Goal: Task Accomplishment & Management: Use online tool/utility

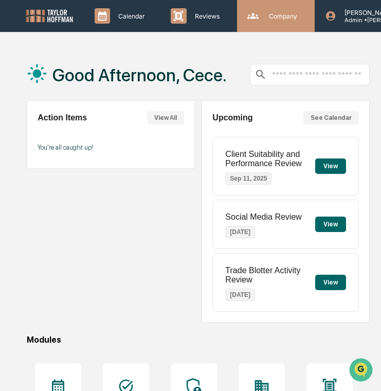
click at [261, 16] on p "Company" at bounding box center [282, 16] width 42 height 8
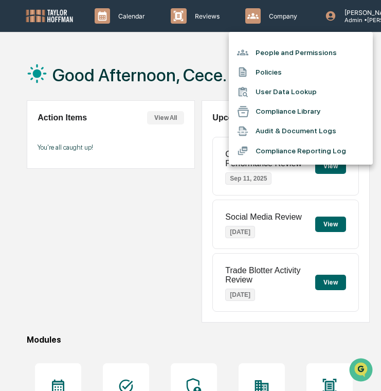
click at [264, 73] on li "Policies" at bounding box center [301, 72] width 144 height 20
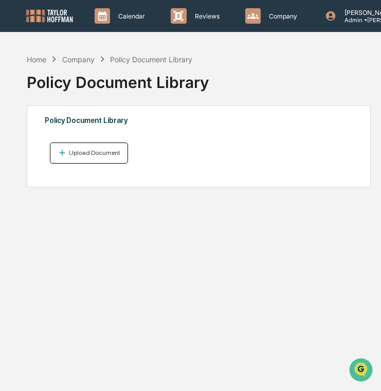
click at [99, 152] on div "Upload Document" at bounding box center [94, 152] width 54 height 7
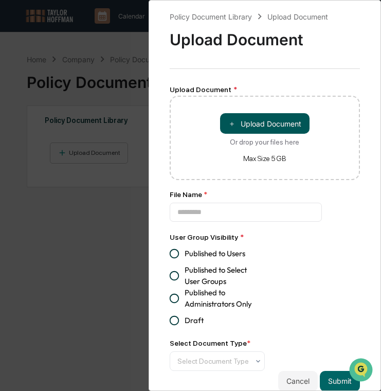
click at [241, 120] on button "＋ Upload Document" at bounding box center [265, 123] width 90 height 21
type input "**********"
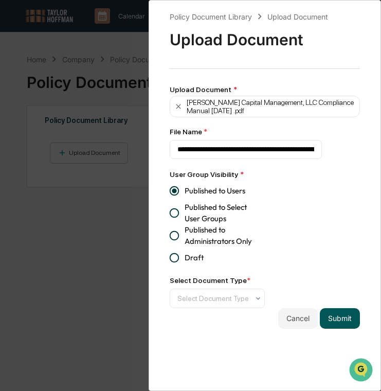
click at [337, 320] on button "Submit" at bounding box center [340, 318] width 40 height 21
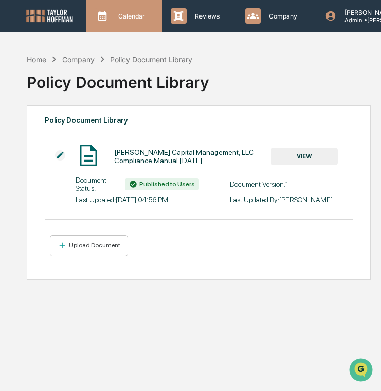
click at [132, 30] on div "Calendar Manage Tasks" at bounding box center [124, 16] width 76 height 32
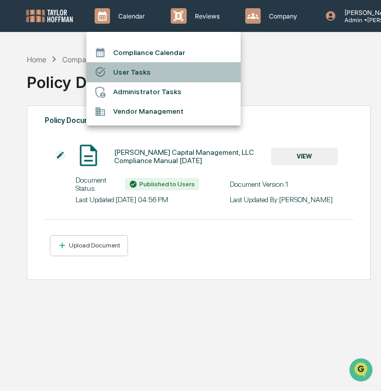
click at [149, 68] on li "User Tasks" at bounding box center [163, 72] width 154 height 20
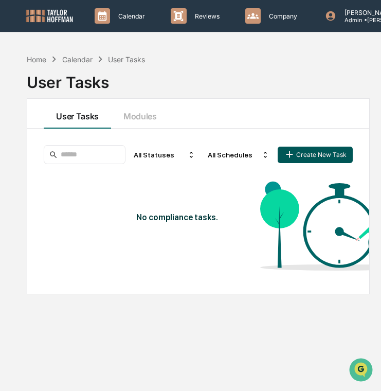
click at [343, 152] on button "Create New Task" at bounding box center [315, 155] width 75 height 16
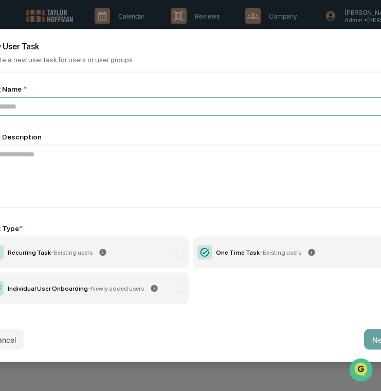
paste input "**********"
type input "**********"
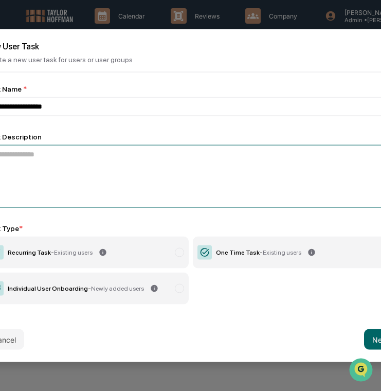
click at [263, 164] on textarea at bounding box center [191, 176] width 413 height 63
paste textarea "**********"
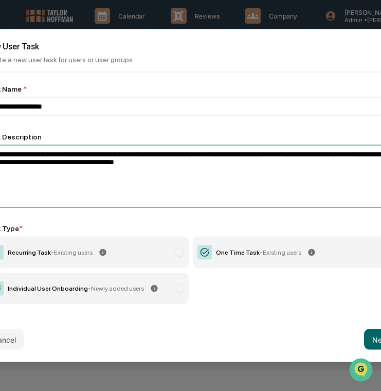
type textarea "**********"
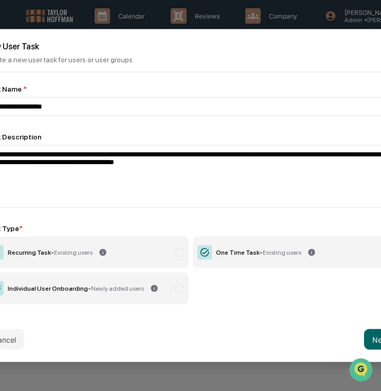
click at [114, 288] on span "Newly added users" at bounding box center [117, 288] width 53 height 7
click at [374, 339] on button "Next" at bounding box center [380, 339] width 33 height 21
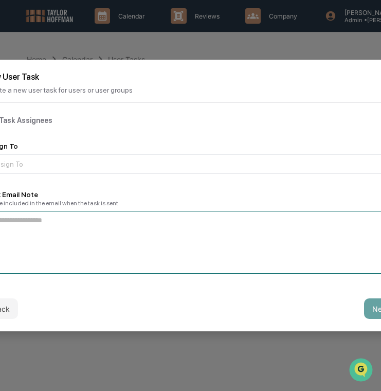
click at [248, 235] on textarea at bounding box center [191, 242] width 413 height 63
paste textarea "**********"
type textarea "**********"
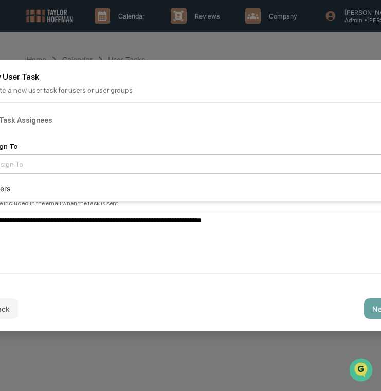
click at [273, 167] on div at bounding box center [186, 164] width 389 height 10
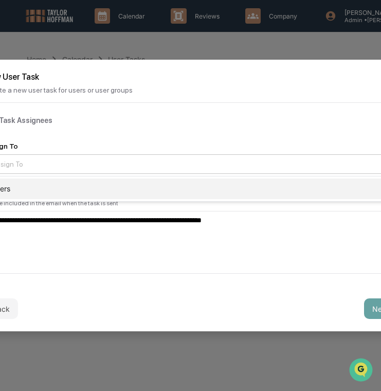
click at [258, 187] on div "Users" at bounding box center [191, 189] width 412 height 21
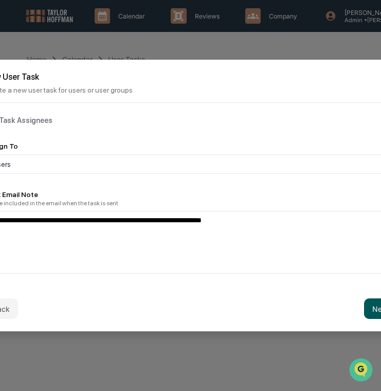
click at [365, 311] on button "Next" at bounding box center [380, 308] width 33 height 21
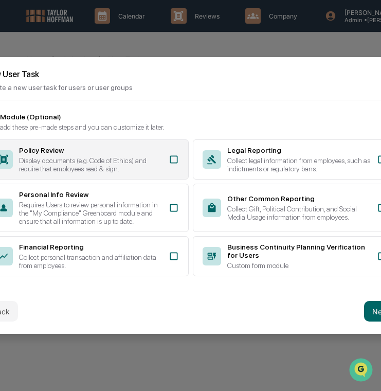
click at [117, 149] on div "Policy Review" at bounding box center [91, 150] width 144 height 8
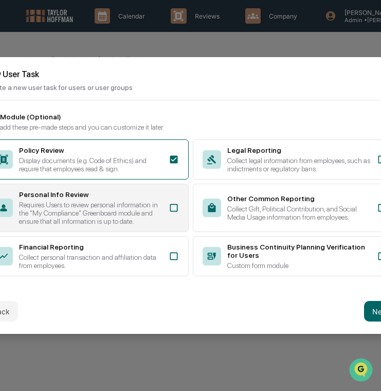
click at [117, 201] on div "Requires Users to review personal information in the "My Compliance" Greenboard…" at bounding box center [91, 213] width 144 height 25
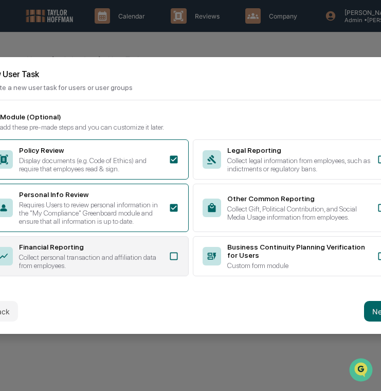
click at [124, 267] on div "Collect personal transaction and affiliation data from employees." at bounding box center [91, 261] width 144 height 16
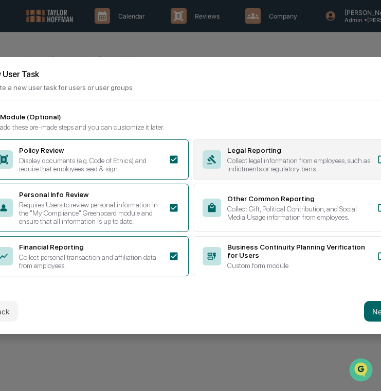
click at [272, 162] on div "Collect legal information from employees, such as indictments or regulatory ban…" at bounding box center [299, 164] width 144 height 16
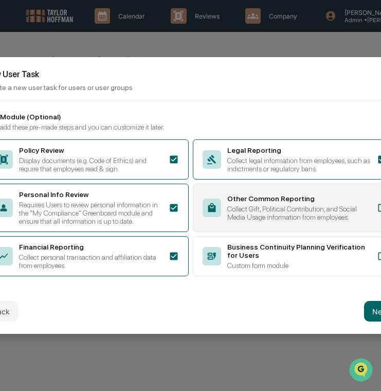
click at [263, 200] on div "Other Common Reporting Collect Gift, Political Contribution, and Social Media U…" at bounding box center [299, 208] width 144 height 27
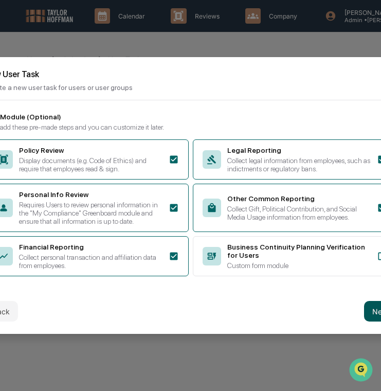
click at [368, 317] on button "Next" at bounding box center [380, 311] width 33 height 21
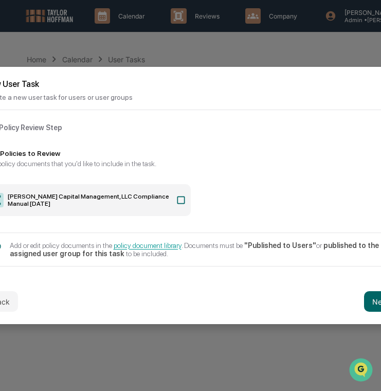
click at [182, 201] on icon at bounding box center [181, 200] width 10 height 10
click at [373, 302] on button "Next" at bounding box center [380, 301] width 33 height 21
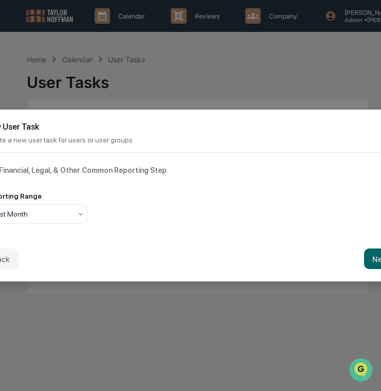
click at [90, 210] on div "Reporting Range Past Month" at bounding box center [191, 208] width 413 height 32
click at [80, 215] on icon at bounding box center [81, 214] width 8 height 8
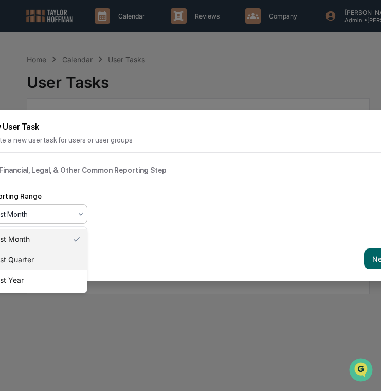
click at [75, 262] on div "Past Quarter" at bounding box center [36, 260] width 102 height 21
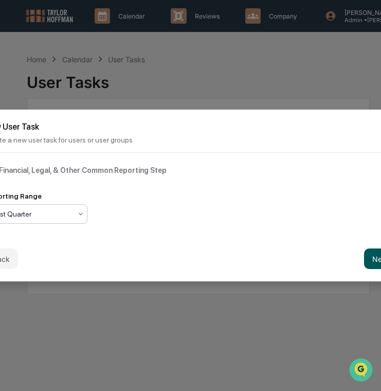
click at [367, 254] on button "Next" at bounding box center [380, 259] width 33 height 21
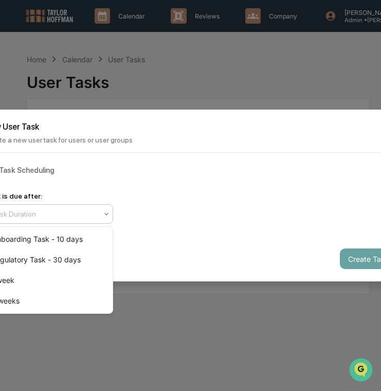
click at [71, 213] on div at bounding box center [44, 214] width 105 height 10
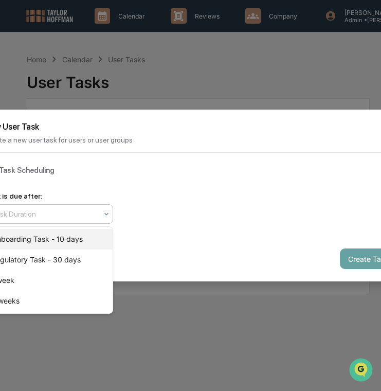
click at [87, 238] on div "Onboarding Task - 10 days" at bounding box center [49, 239] width 128 height 21
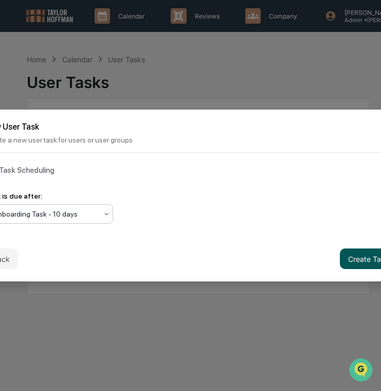
click at [356, 256] on button "Create Task" at bounding box center [368, 259] width 57 height 21
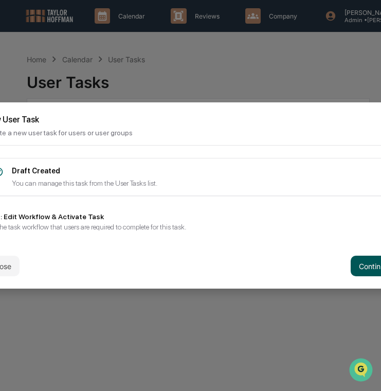
click at [367, 267] on button "Continue" at bounding box center [374, 266] width 46 height 21
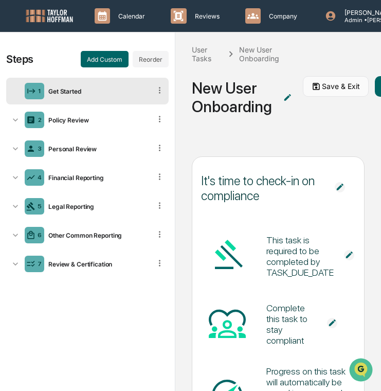
scroll to position [0, 49]
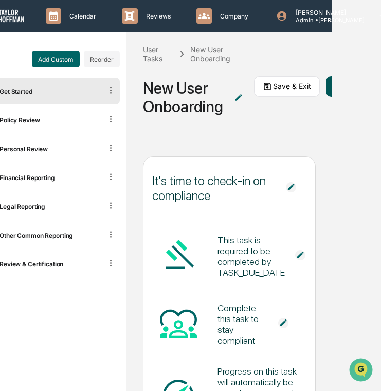
click at [329, 84] on button "Review & Activate" at bounding box center [370, 86] width 88 height 21
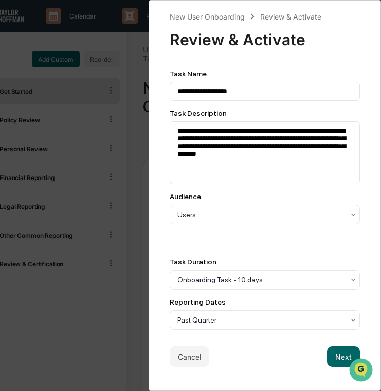
scroll to position [1, 49]
click at [332, 356] on button "Next" at bounding box center [343, 356] width 33 height 21
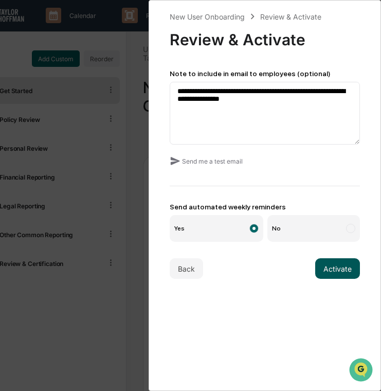
click at [338, 266] on button "Activate" at bounding box center [337, 268] width 45 height 21
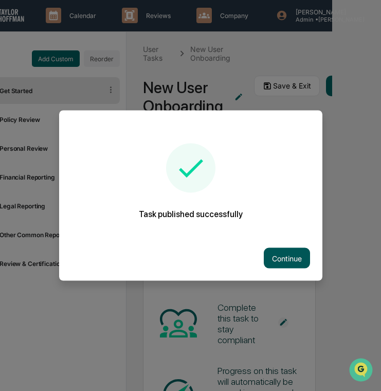
click at [291, 257] on button "Continue" at bounding box center [287, 258] width 46 height 21
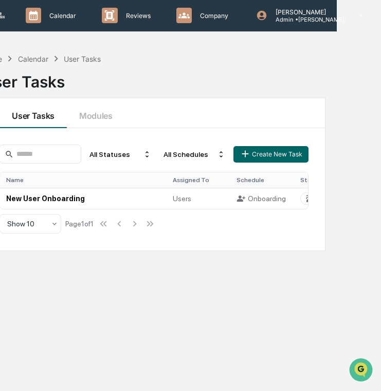
scroll to position [1, 4]
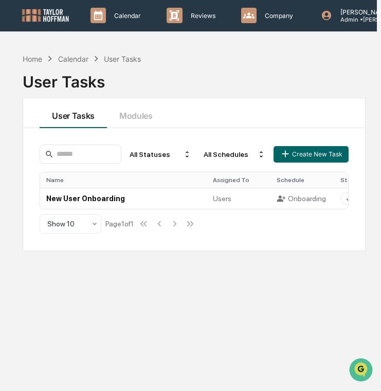
click at [59, 15] on img at bounding box center [45, 15] width 49 height 15
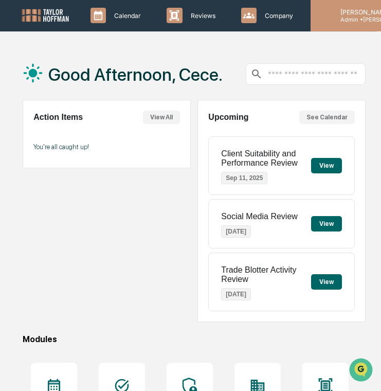
click at [338, 14] on p "[PERSON_NAME]" at bounding box center [370, 12] width 77 height 8
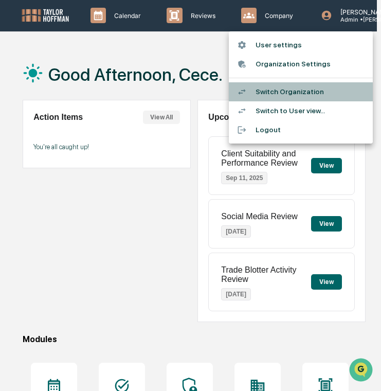
click at [331, 92] on li "Switch Organization" at bounding box center [301, 91] width 144 height 19
